Goal: Task Accomplishment & Management: Use online tool/utility

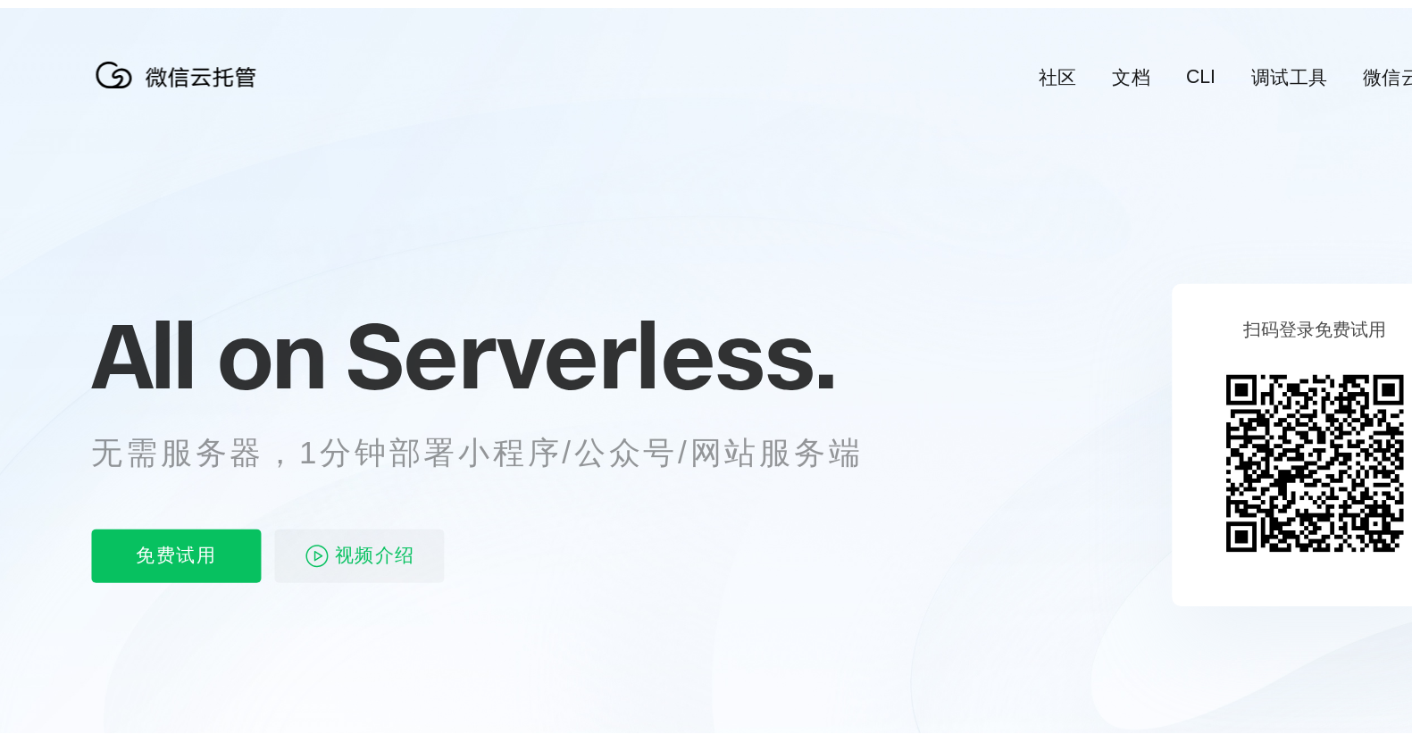
scroll to position [0, 3176]
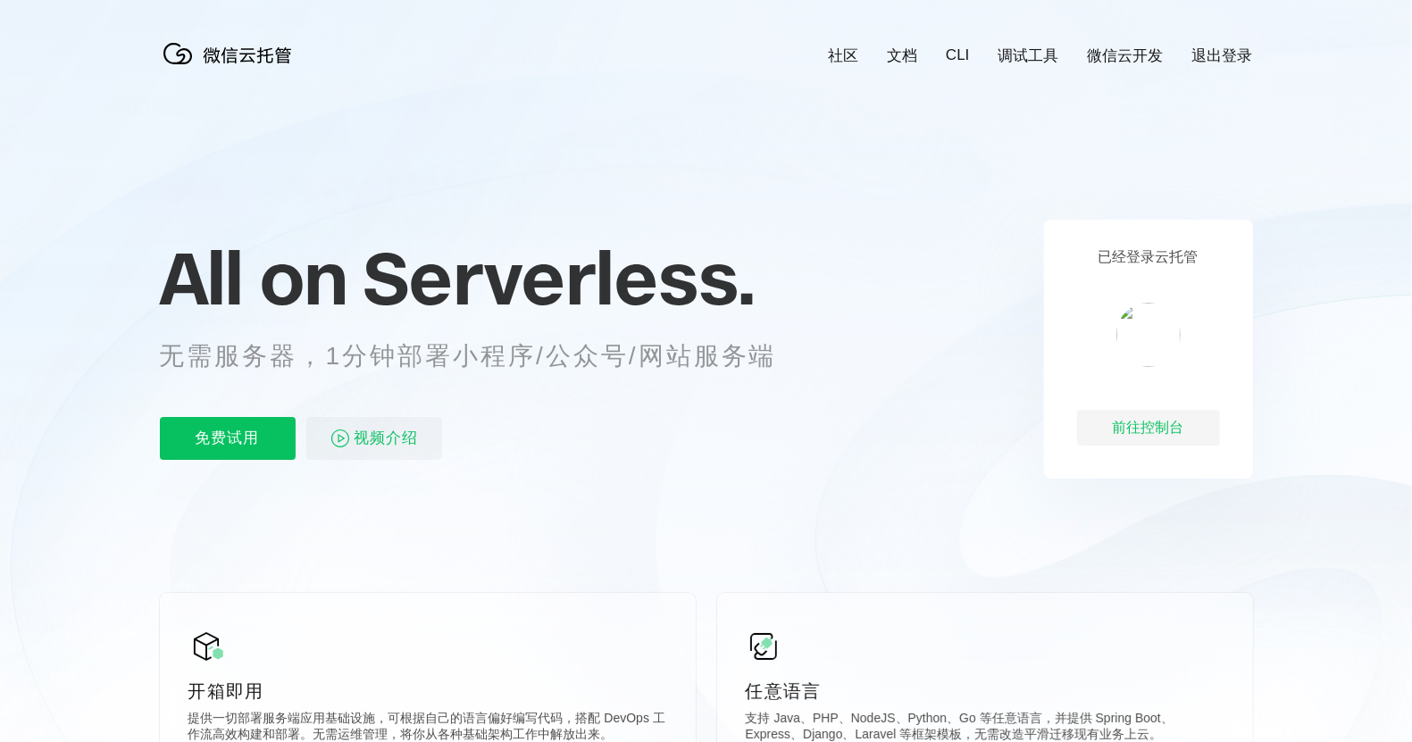
scroll to position [0, 3176]
click at [1150, 425] on div "前往控制台" at bounding box center [1148, 428] width 143 height 36
click at [1112, 56] on link "微信云开发" at bounding box center [1126, 56] width 76 height 21
click at [1131, 58] on link "微信云开发" at bounding box center [1126, 56] width 76 height 21
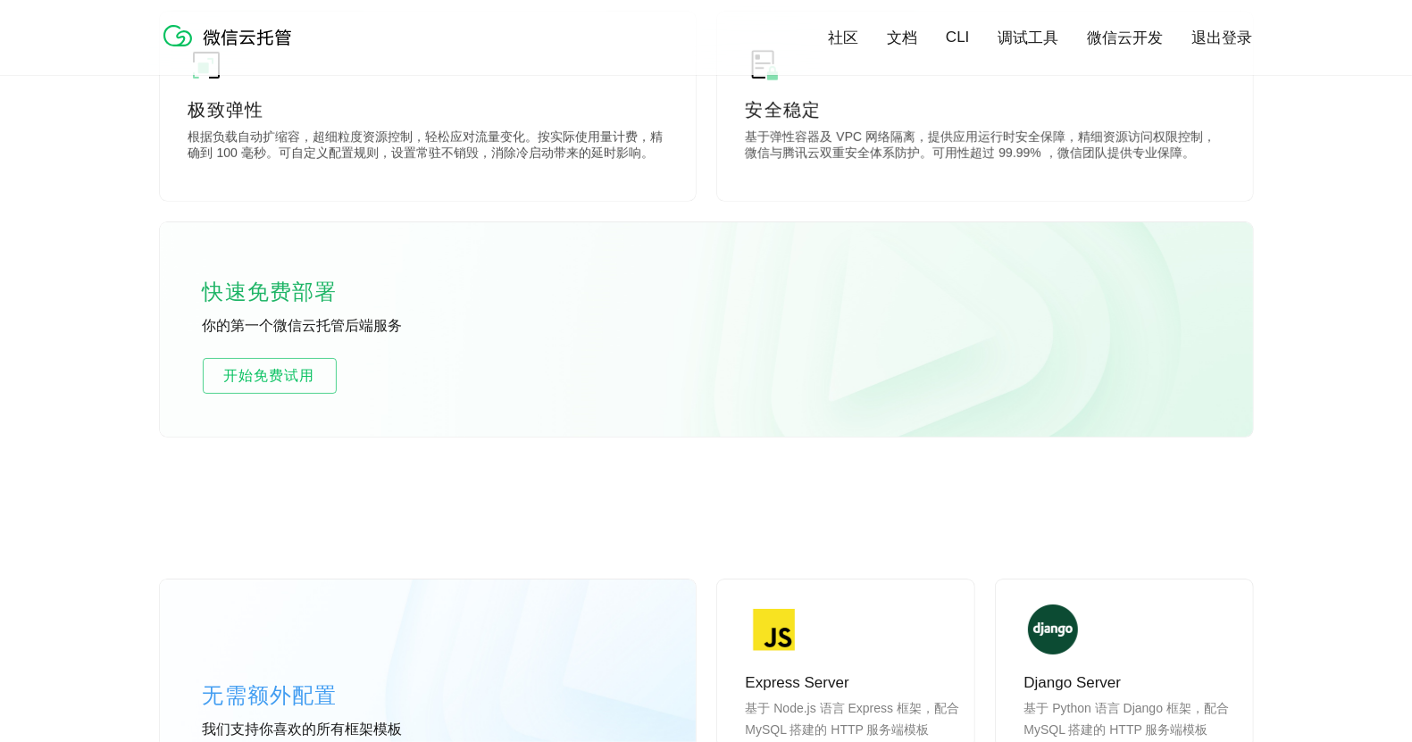
scroll to position [1005, 0]
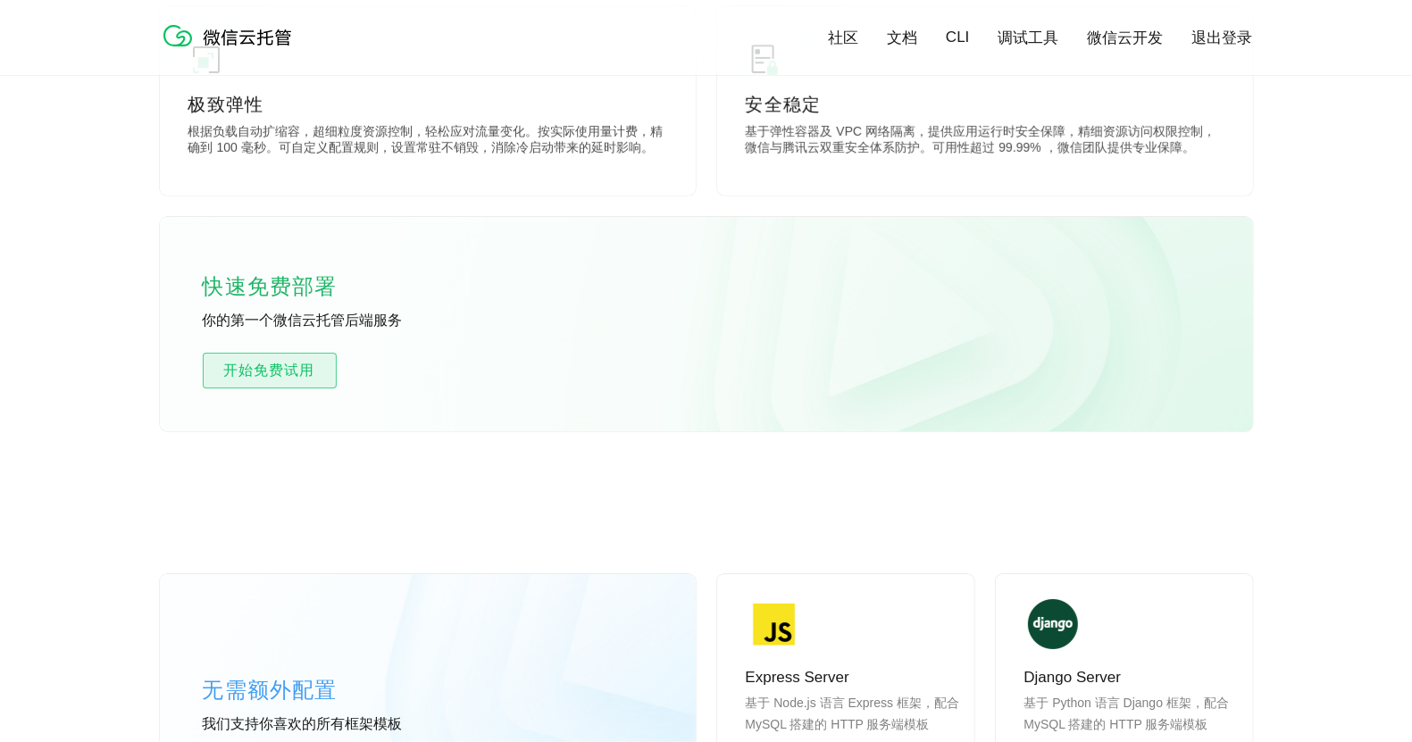
click at [319, 365] on span "开始免费试用" at bounding box center [270, 370] width 132 height 21
